Goal: Task Accomplishment & Management: Manage account settings

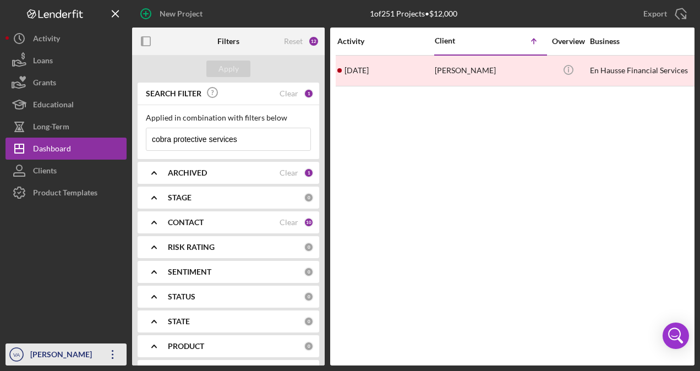
click at [73, 355] on div "[PERSON_NAME]" at bounding box center [64, 355] width 72 height 25
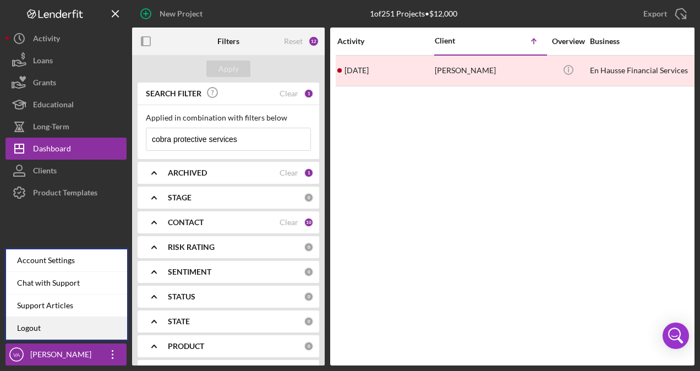
click at [89, 330] on link "Logout" at bounding box center [66, 328] width 121 height 23
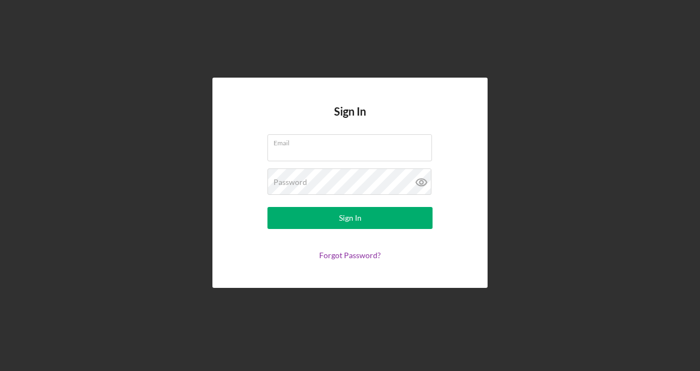
type input "[PERSON_NAME][EMAIL_ADDRESS][DOMAIN_NAME]"
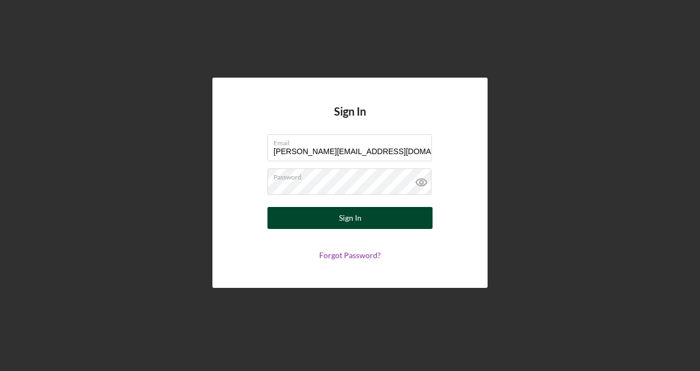
click at [403, 222] on button "Sign In" at bounding box center [349, 218] width 165 height 22
